Goal: Obtain resource: Download file/media

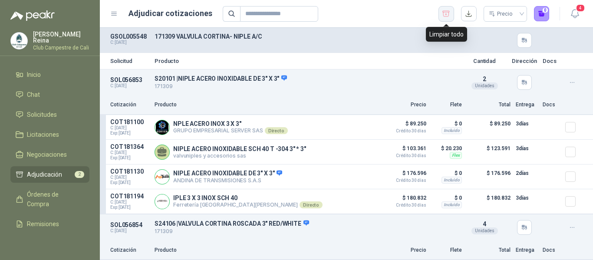
click at [449, 12] on icon "button" at bounding box center [445, 14] width 7 height 6
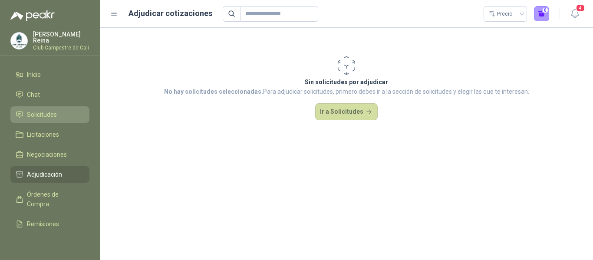
click at [56, 115] on span "Solicitudes" at bounding box center [42, 115] width 30 height 10
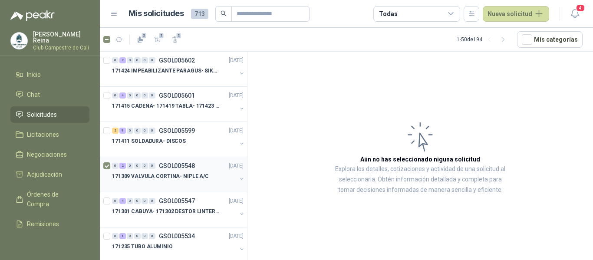
click at [111, 163] on div at bounding box center [107, 174] width 9 height 28
click at [155, 42] on icon "button" at bounding box center [157, 39] width 6 height 5
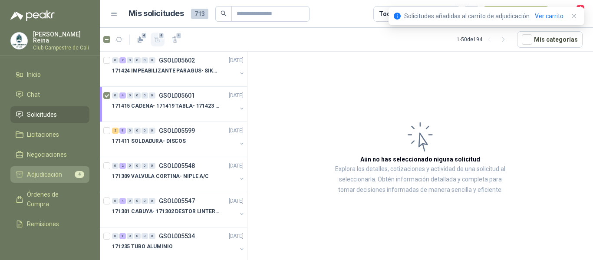
click at [56, 170] on span "Adjudicación" at bounding box center [44, 175] width 35 height 10
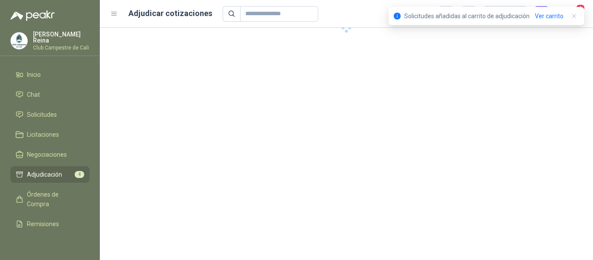
click at [56, 170] on span "Adjudicación" at bounding box center [44, 175] width 35 height 10
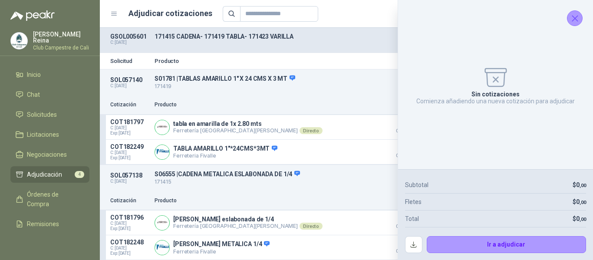
click at [572, 19] on icon "Cerrar" at bounding box center [574, 18] width 11 height 11
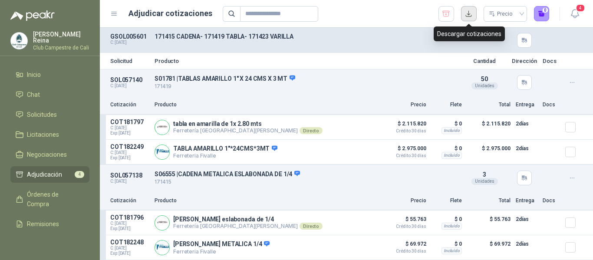
click at [467, 10] on button "button" at bounding box center [469, 14] width 16 height 16
click at [465, 35] on div "Descargar cotizaciones" at bounding box center [468, 33] width 71 height 15
click at [467, 14] on button "button" at bounding box center [469, 14] width 16 height 16
